Goal: Information Seeking & Learning: Learn about a topic

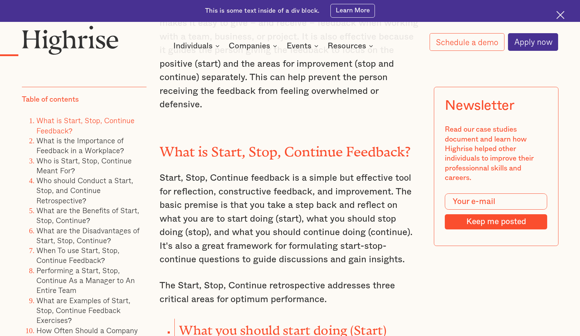
scroll to position [1243, 0]
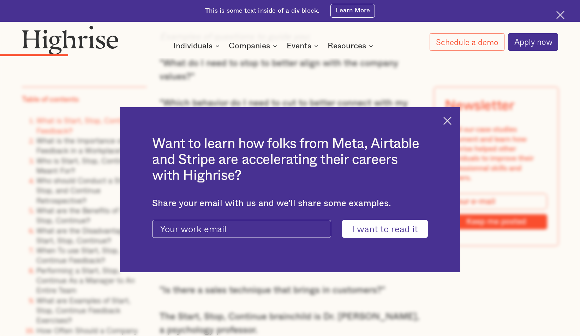
click at [443, 118] on div "Want to learn how folks from Meta, Airtable and Stripe are accelerating their c…" at bounding box center [290, 189] width 340 height 165
click at [448, 117] on img at bounding box center [447, 121] width 8 height 8
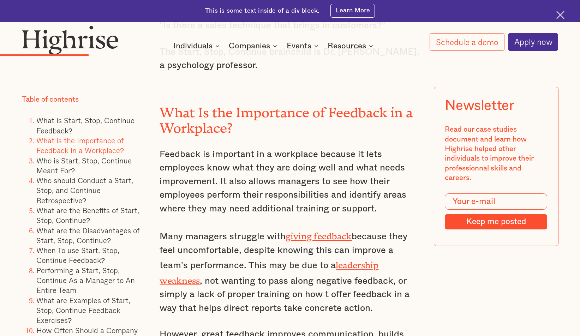
scroll to position [1506, 0]
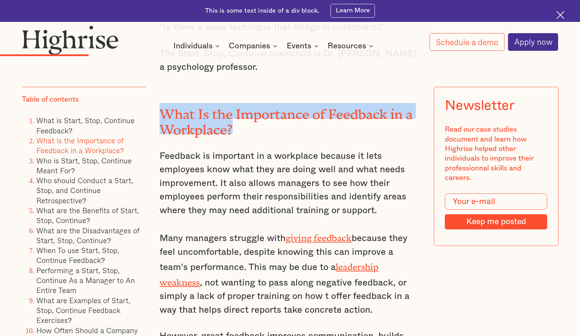
drag, startPoint x: 163, startPoint y: 102, endPoint x: 240, endPoint y: 123, distance: 79.1
click at [240, 123] on h2 "What Is the Importance of Feedback in a Workplace?" at bounding box center [289, 118] width 260 height 31
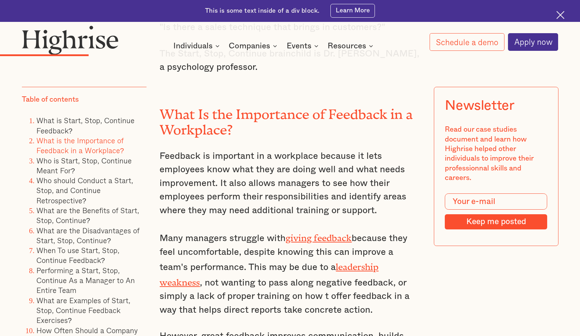
click at [240, 122] on h2 "What Is the Importance of Feedback in a Workplace?" at bounding box center [289, 118] width 260 height 31
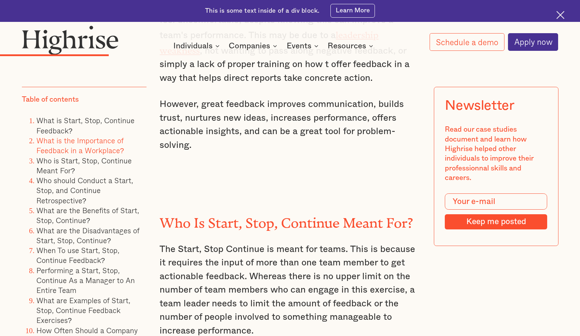
scroll to position [1738, 0]
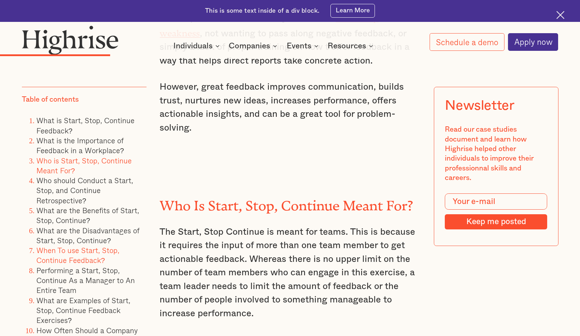
click at [73, 261] on link "When To use Start, Stop, Continue Feedback?" at bounding box center [77, 255] width 83 height 21
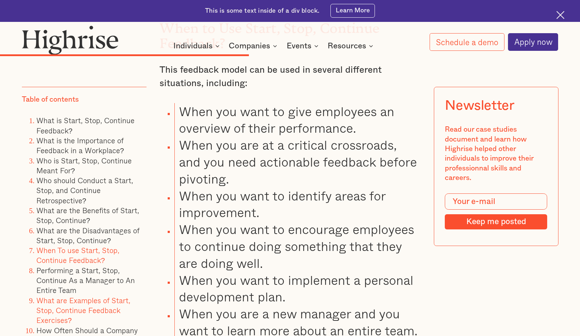
scroll to position [3320, 0]
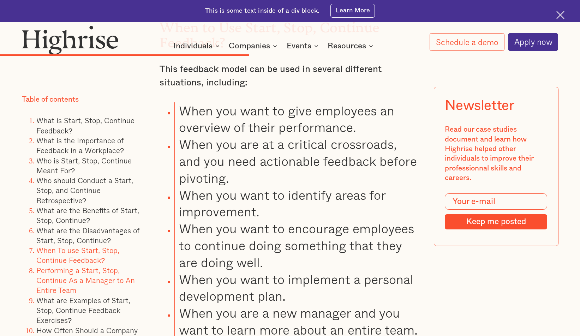
click at [66, 285] on link "Performing a Start, Stop, Continue As a Manager to An Entire Team" at bounding box center [85, 280] width 98 height 31
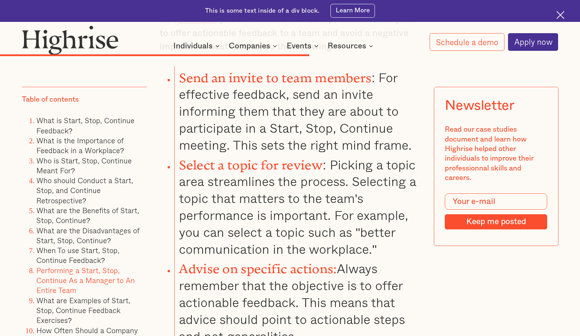
scroll to position [4034, 0]
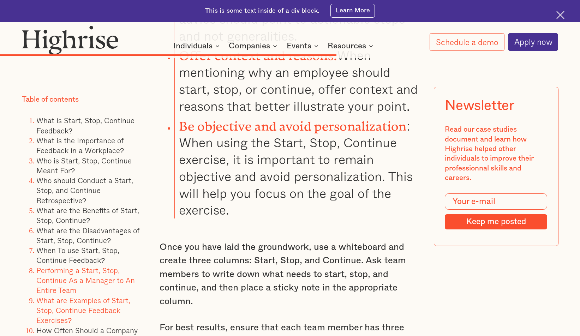
click at [84, 315] on link "What are Examples of Start, Stop, Continue Feedback Exercises?" at bounding box center [83, 310] width 94 height 31
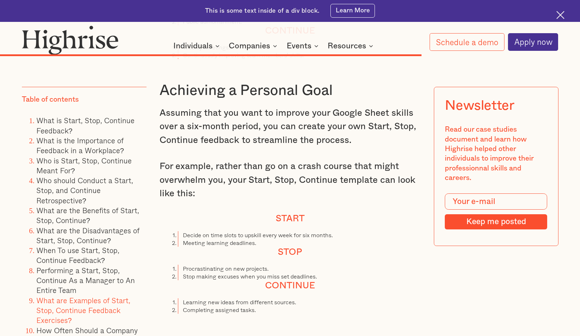
scroll to position [5351, 0]
